Goal: Communication & Community: Answer question/provide support

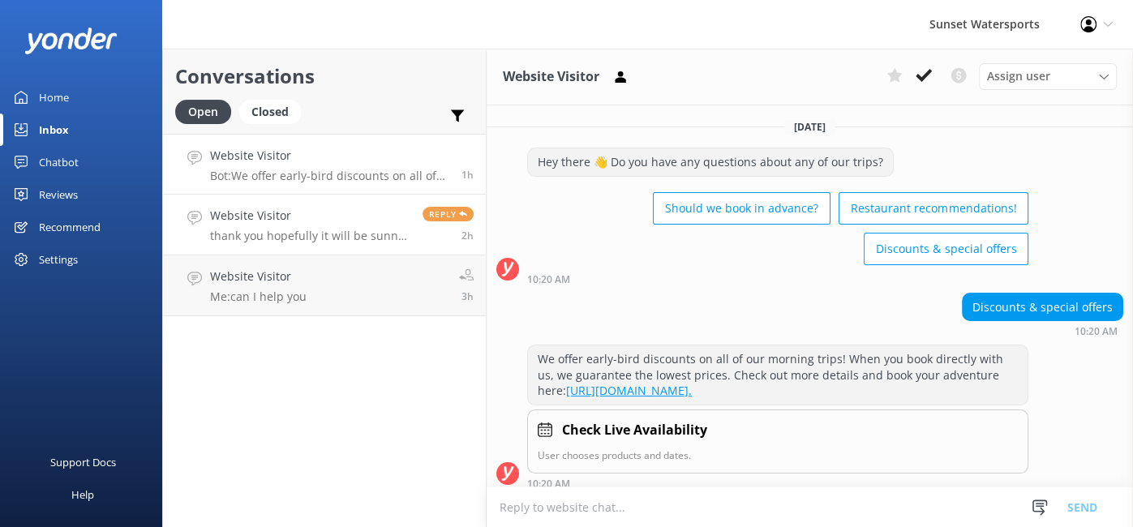
scroll to position [59, 0]
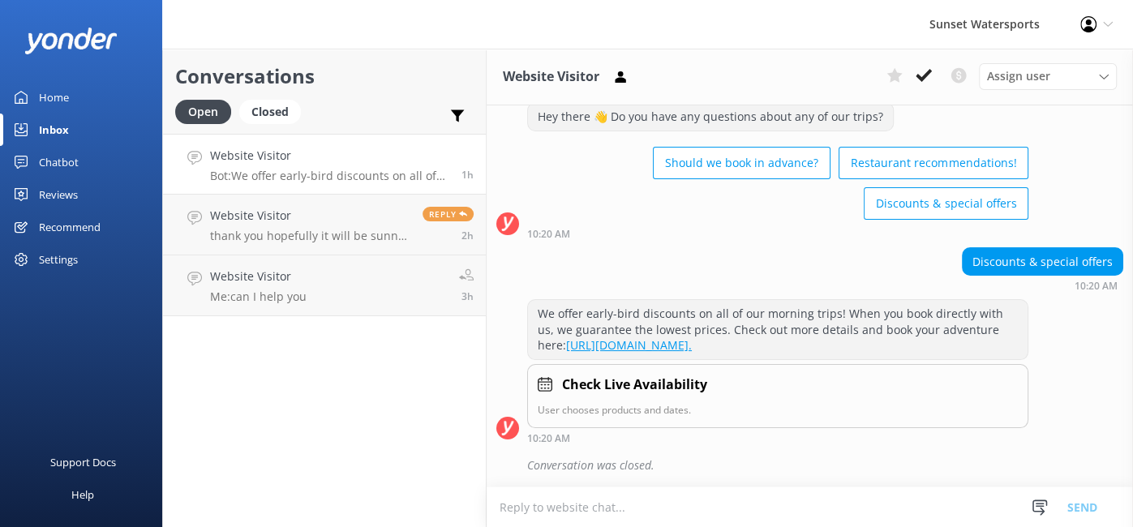
click at [322, 176] on p "Bot: We offer early-bird discounts on all of our morning trips! When you book d…" at bounding box center [329, 176] width 239 height 15
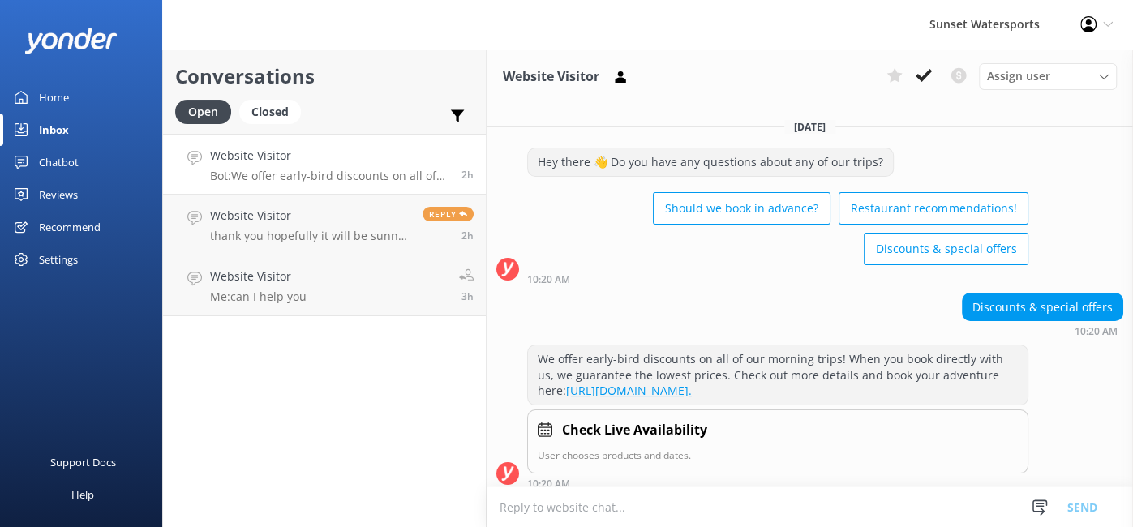
scroll to position [59, 0]
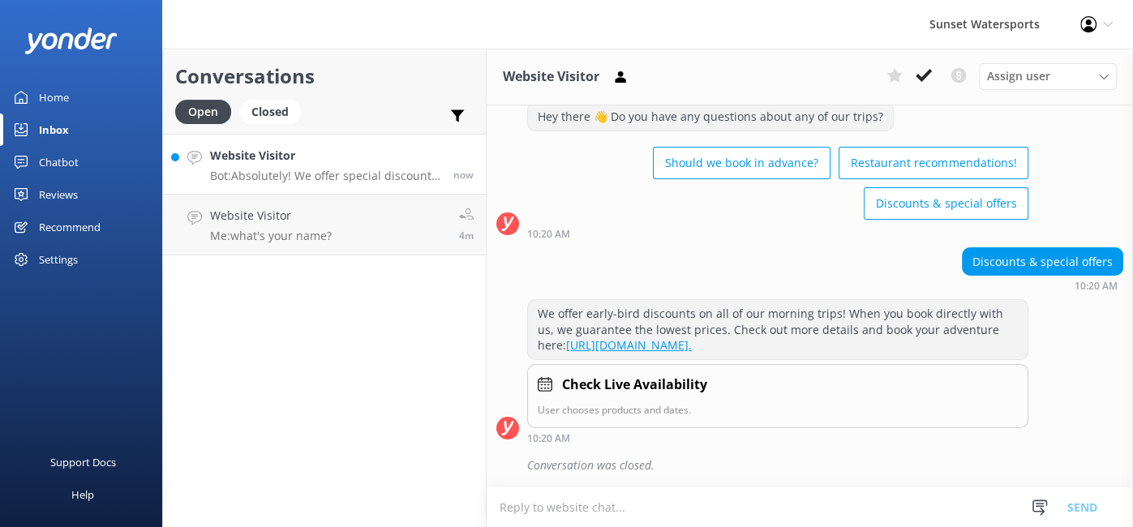
click at [240, 148] on h4 "Website Visitor" at bounding box center [325, 156] width 231 height 18
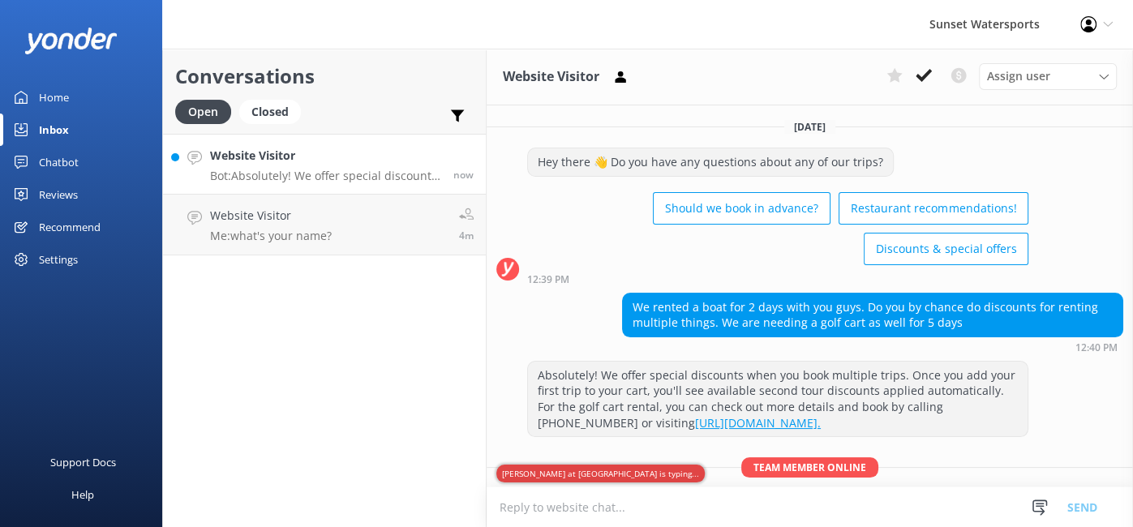
scroll to position [58, 0]
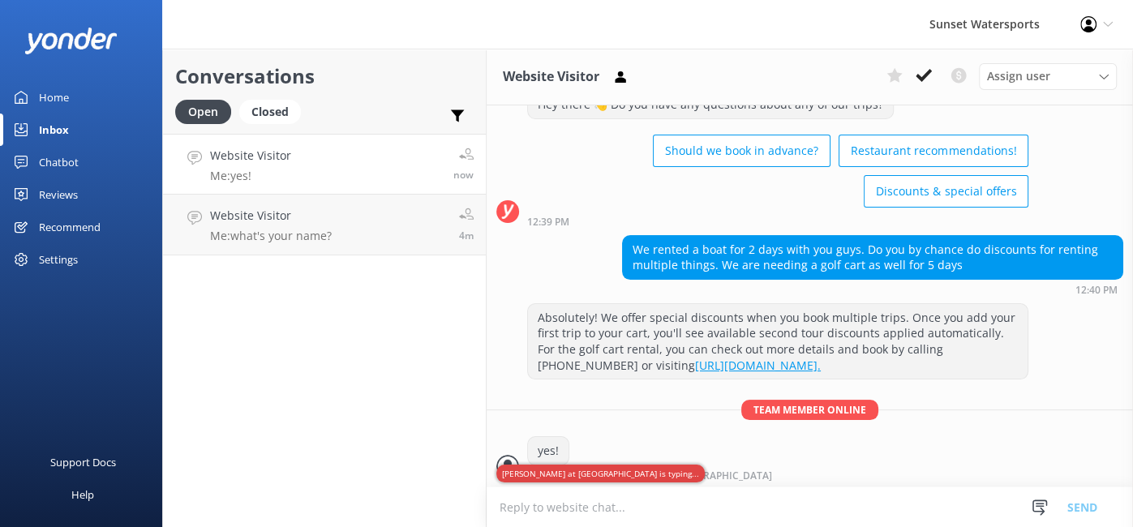
click at [256, 165] on div "Website Visitor Me: yes!" at bounding box center [250, 164] width 81 height 35
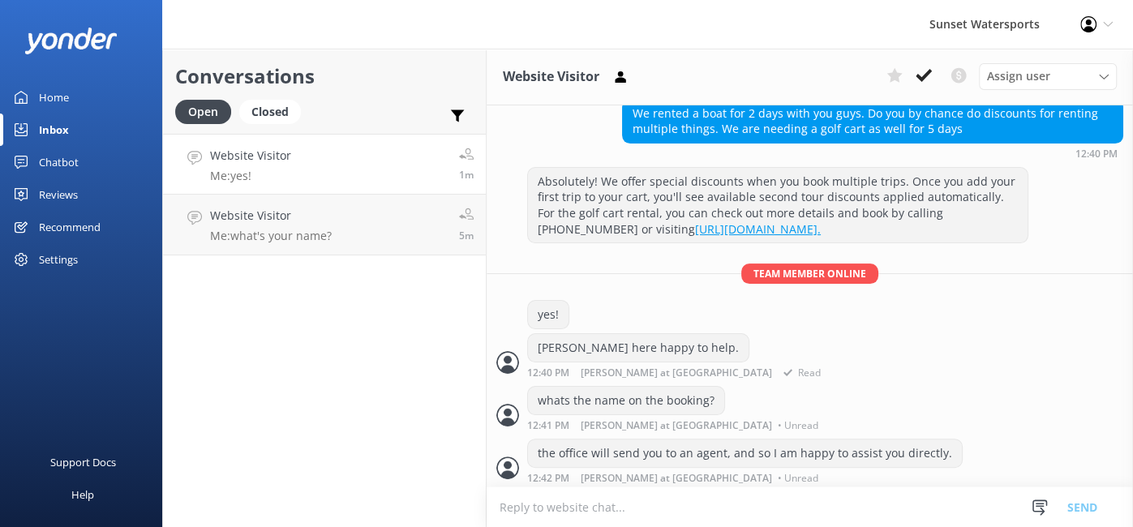
scroll to position [195, 0]
